Goal: Task Accomplishment & Management: Use online tool/utility

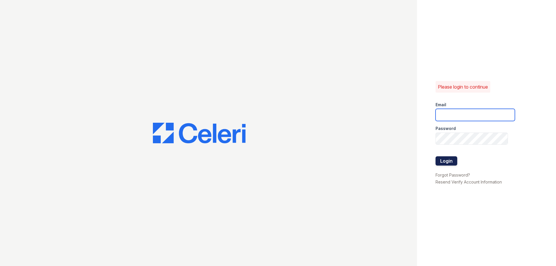
type input "[DOMAIN_NAME][EMAIL_ADDRESS][DOMAIN_NAME]"
click at [446, 165] on button "Login" at bounding box center [446, 160] width 22 height 9
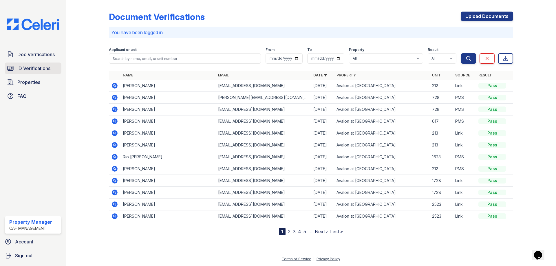
click at [38, 72] on link "ID Verifications" at bounding box center [33, 69] width 57 height 12
